Goal: Task Accomplishment & Management: Manage account settings

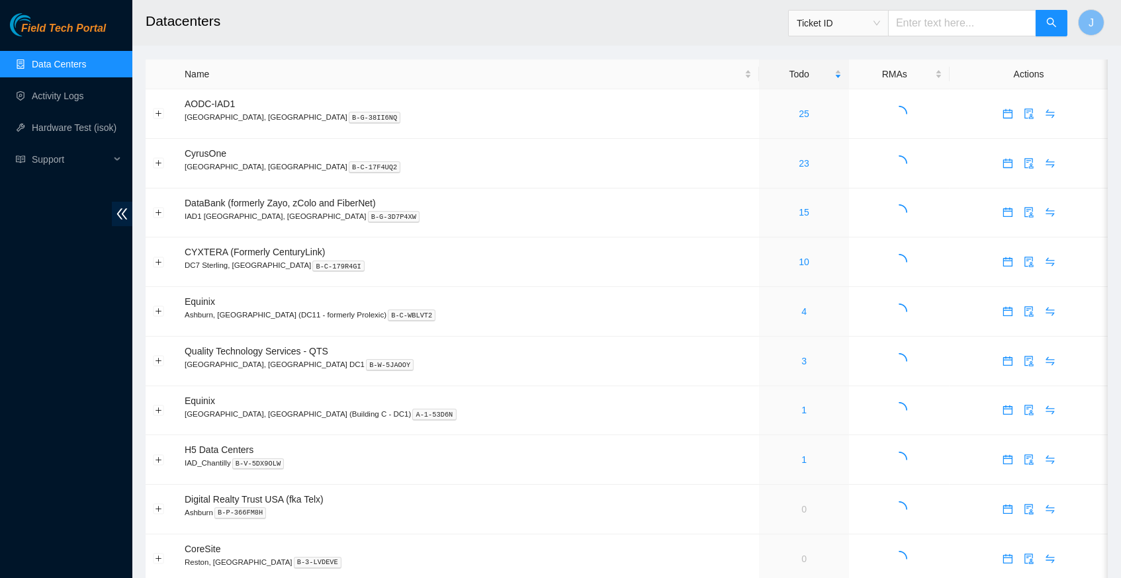
click at [86, 69] on link "Data Centers" at bounding box center [59, 64] width 54 height 11
click at [801, 356] on link "3" at bounding box center [803, 361] width 5 height 11
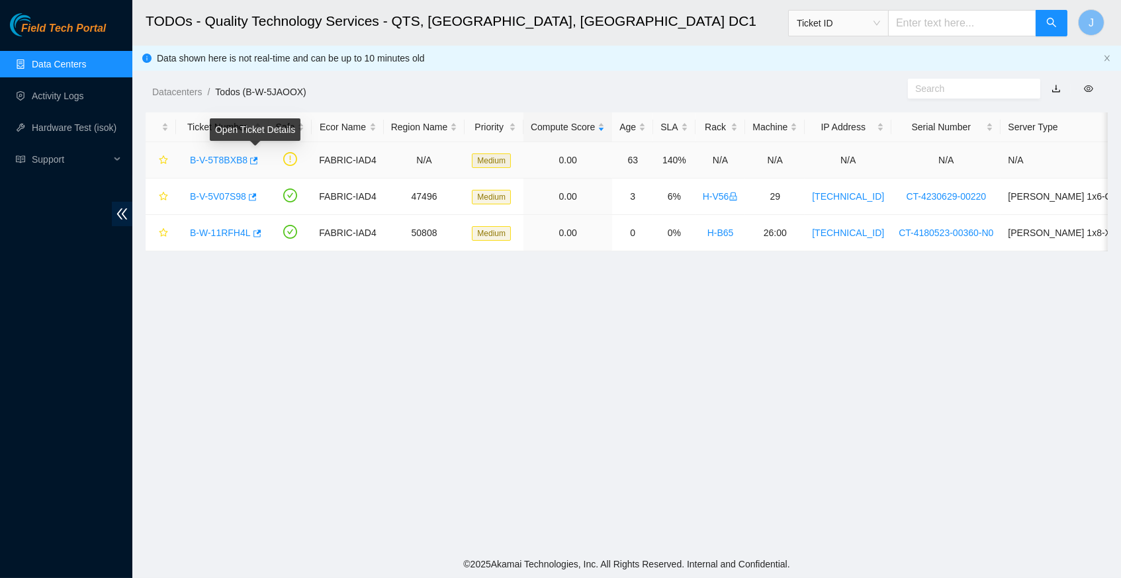
click at [261, 158] on body "Field Tech Portal Data Centers Activity Logs Hardware Test (isok) Support TODOs…" at bounding box center [560, 289] width 1121 height 578
click at [258, 157] on icon "button" at bounding box center [254, 160] width 8 height 7
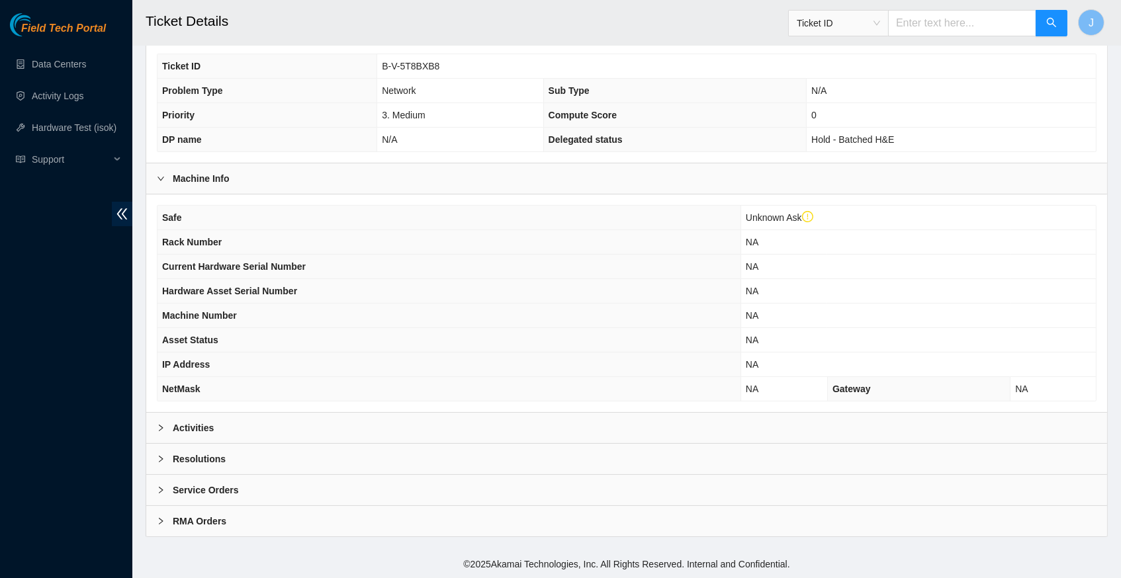
scroll to position [331, 0]
click at [161, 431] on icon "right" at bounding box center [161, 428] width 4 height 7
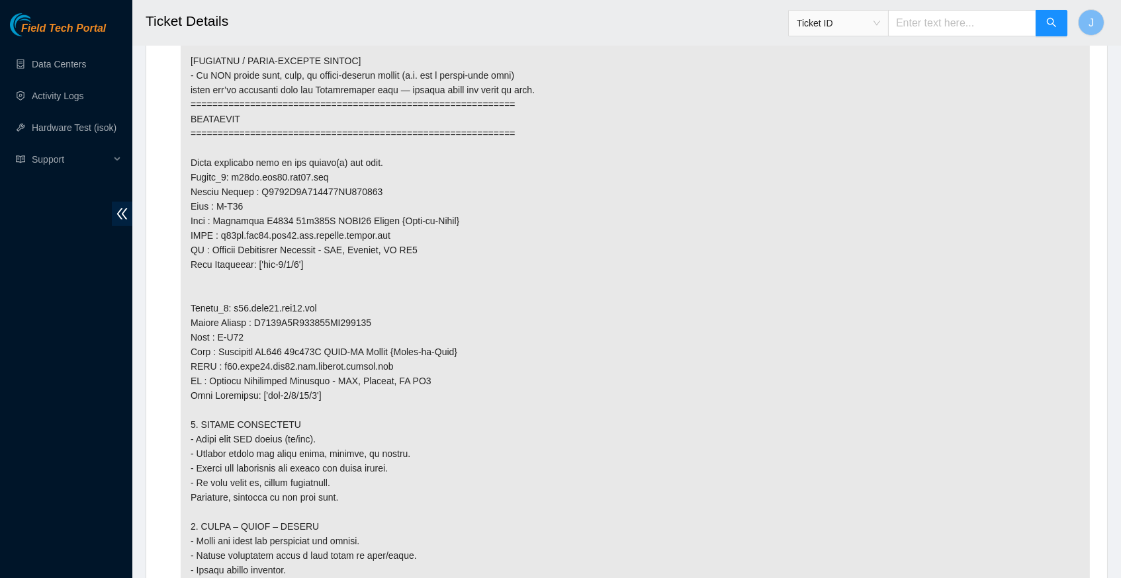
scroll to position [1280, 0]
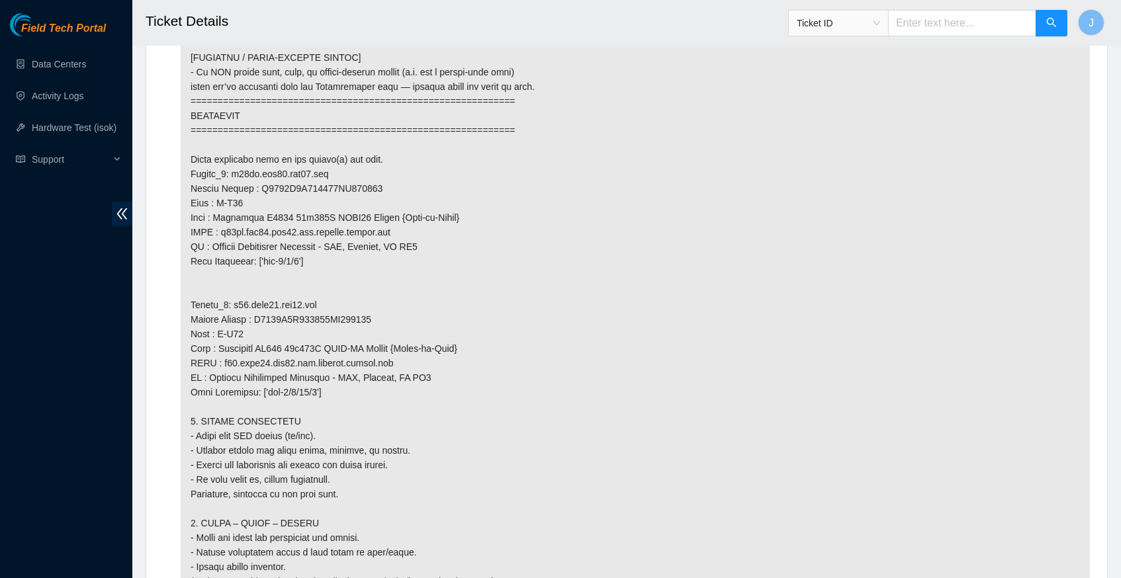
click at [236, 1] on h2 "Ticket Details" at bounding box center [529, 21] width 766 height 42
